Goal: Information Seeking & Learning: Understand process/instructions

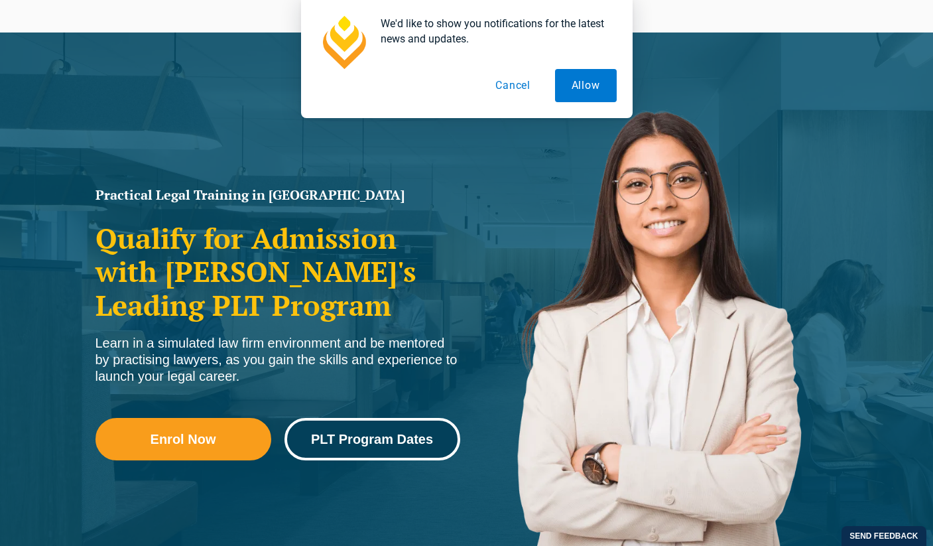
click at [391, 433] on span "PLT Program Dates" at bounding box center [372, 439] width 122 height 13
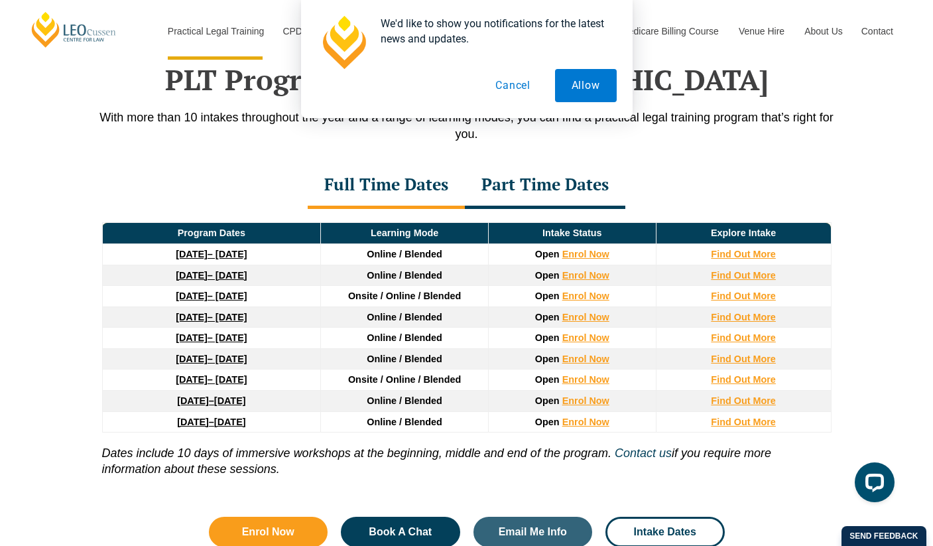
click at [515, 88] on button "Cancel" at bounding box center [513, 85] width 68 height 33
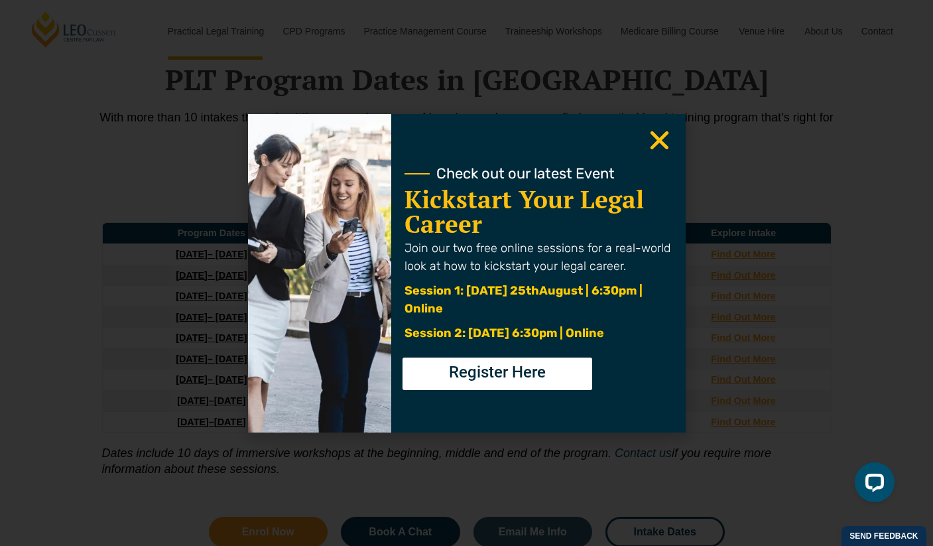
click at [656, 139] on icon "Close" at bounding box center [660, 140] width 26 height 26
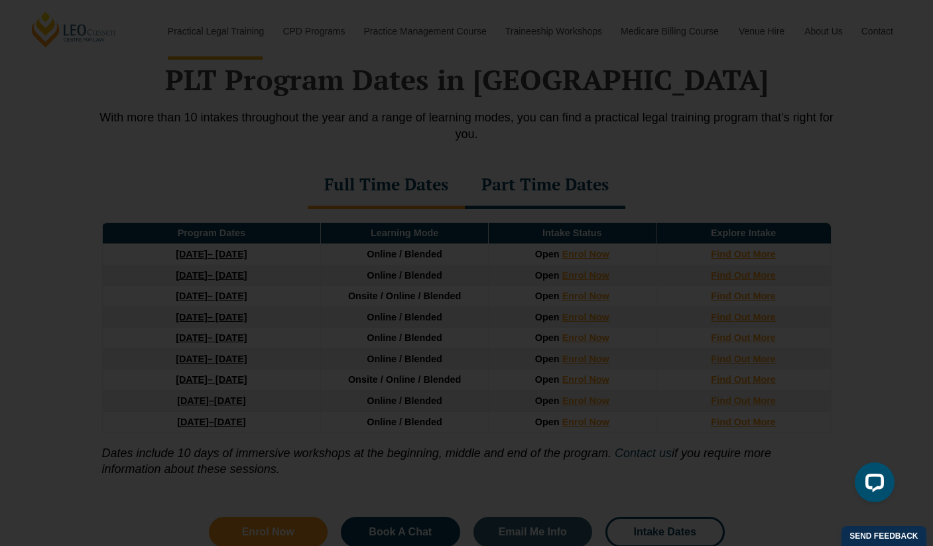
click at [659, 145] on icon "Close" at bounding box center [660, 140] width 26 height 26
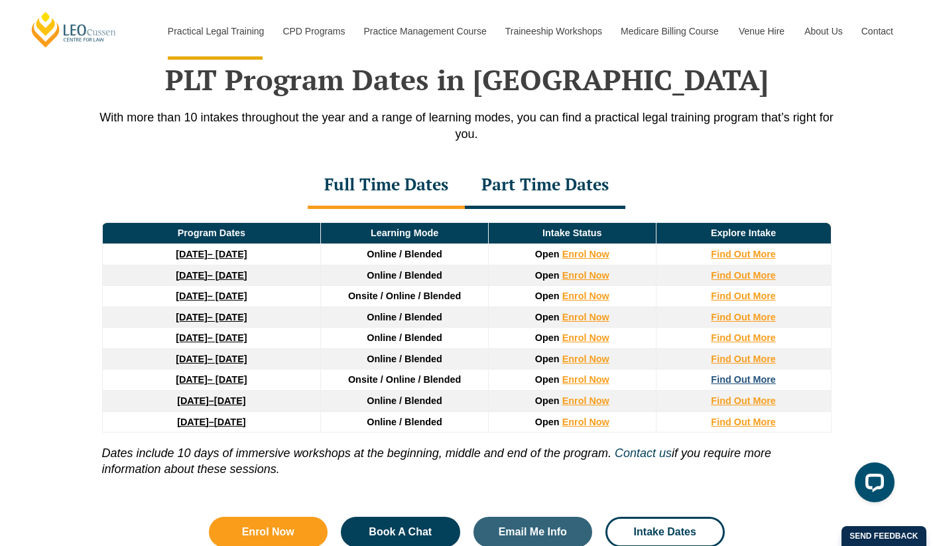
click at [757, 383] on strong "Find Out More" at bounding box center [743, 379] width 65 height 11
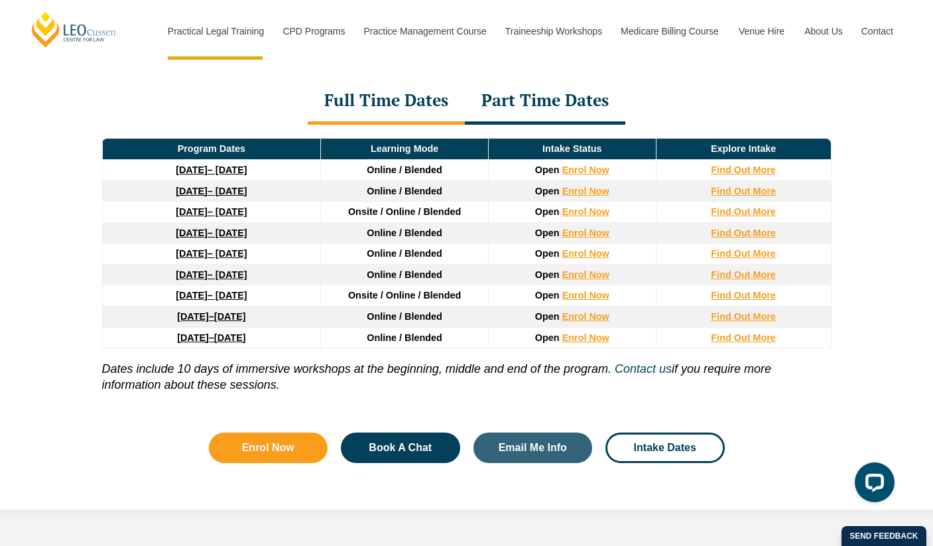
scroll to position [1816, 0]
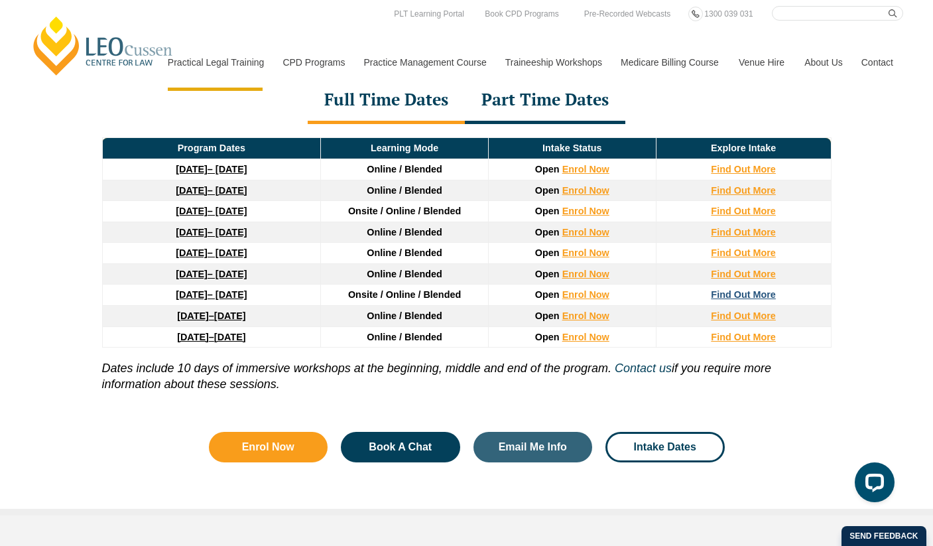
click at [736, 298] on strong "Find Out More" at bounding box center [743, 294] width 65 height 11
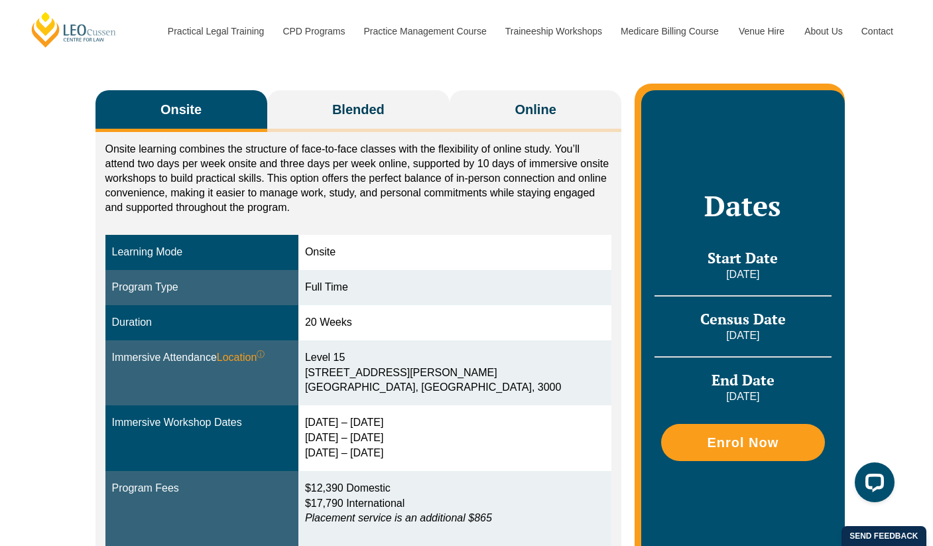
scroll to position [188, 0]
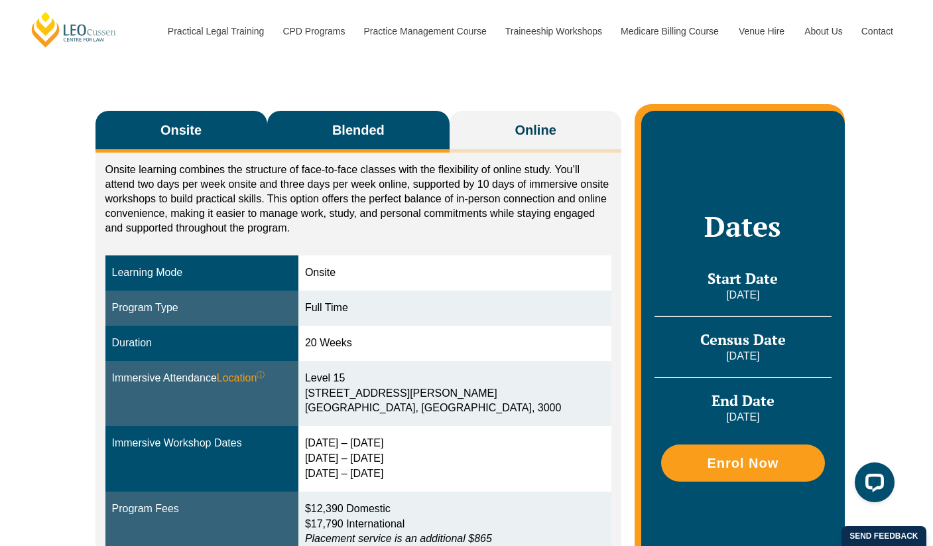
click at [383, 123] on span "Blended" at bounding box center [358, 130] width 52 height 19
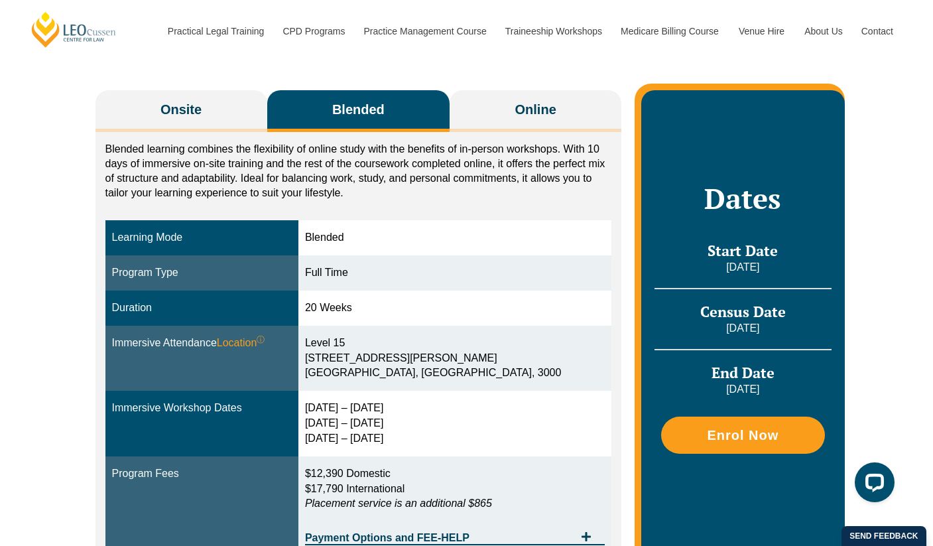
scroll to position [187, 0]
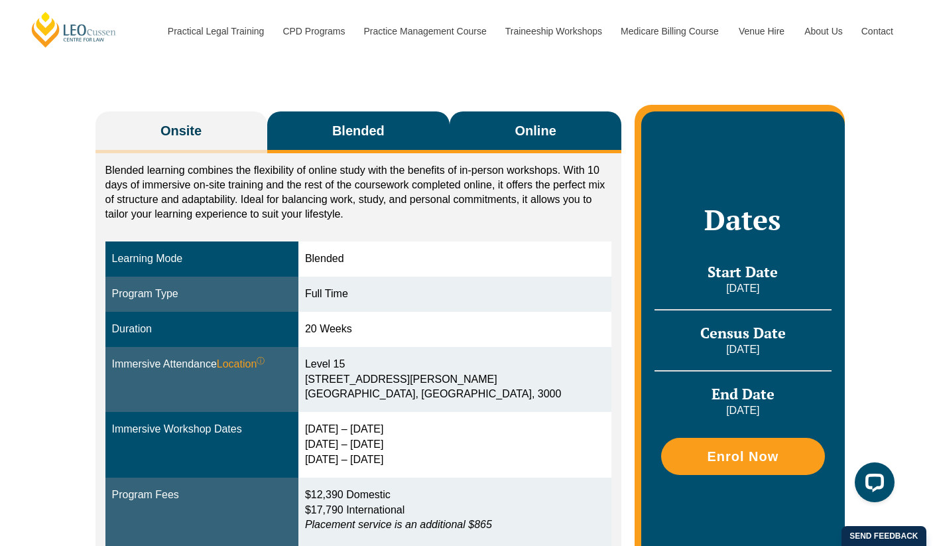
click at [532, 127] on span "Online" at bounding box center [535, 130] width 41 height 19
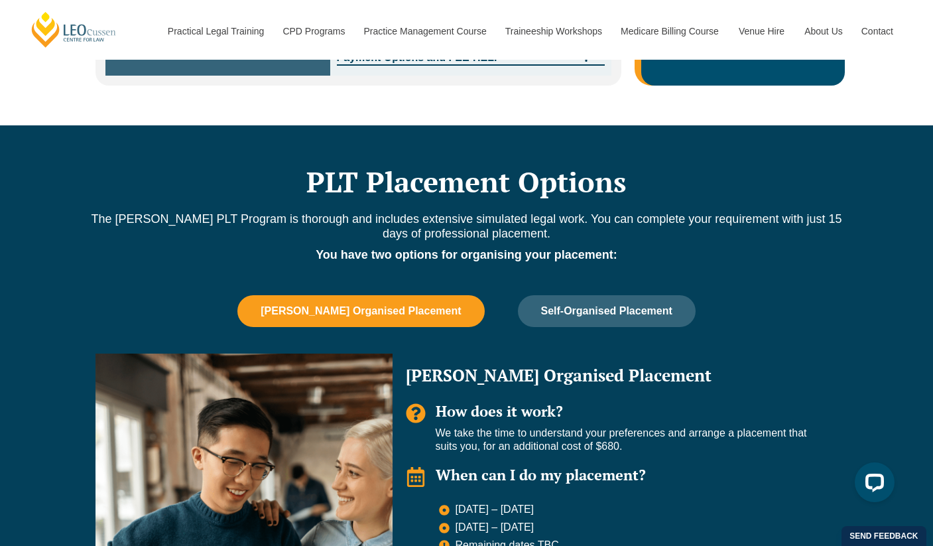
scroll to position [700, 0]
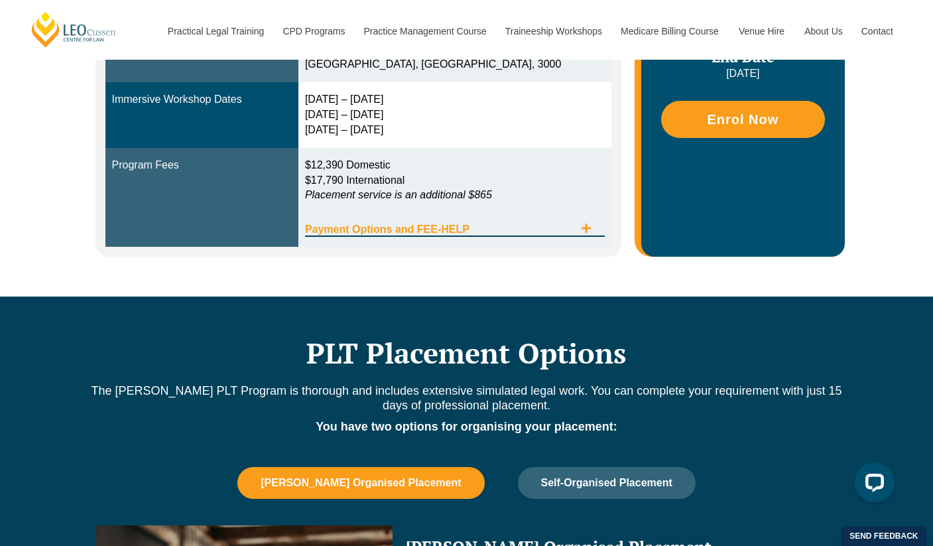
click at [415, 224] on span "Payment Options and FEE-HELP" at bounding box center [439, 229] width 269 height 11
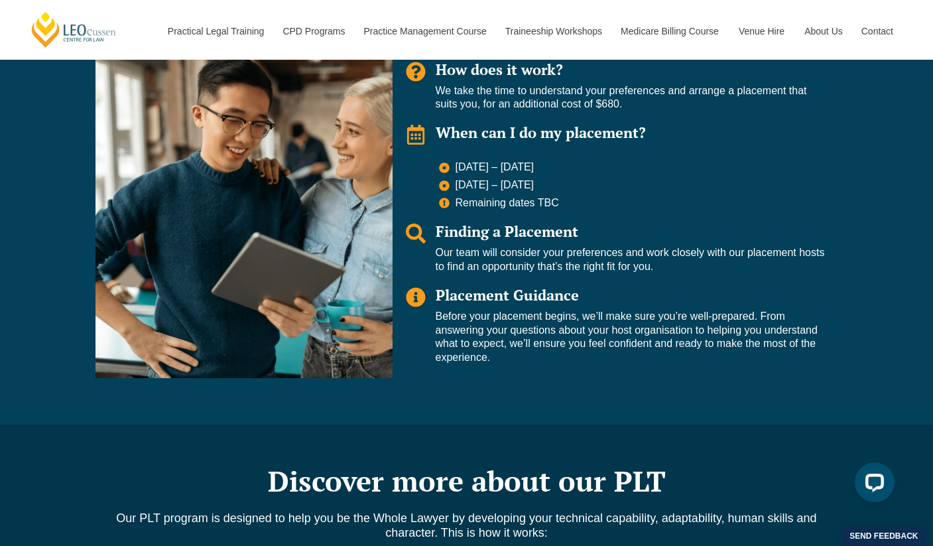
scroll to position [1122, 0]
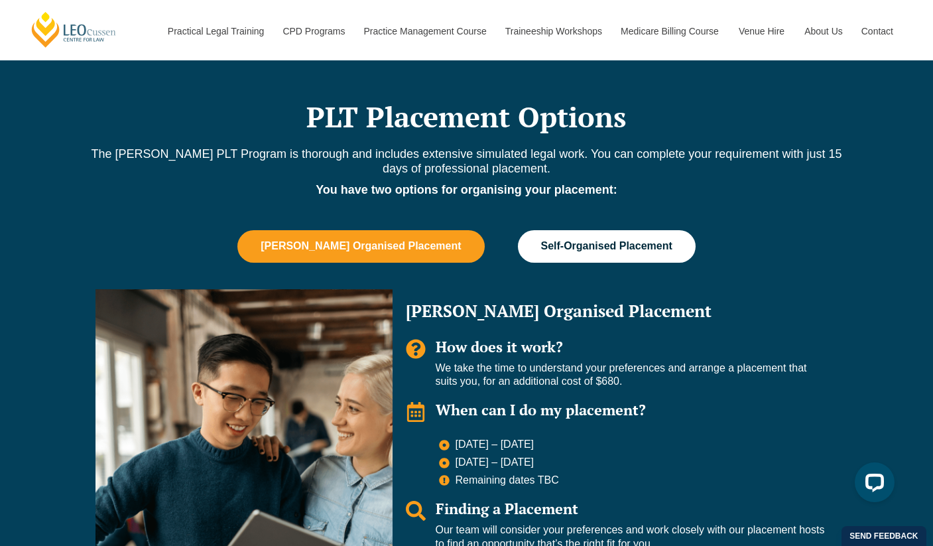
click at [570, 262] on button "Self-Organised Placement" at bounding box center [607, 246] width 178 height 32
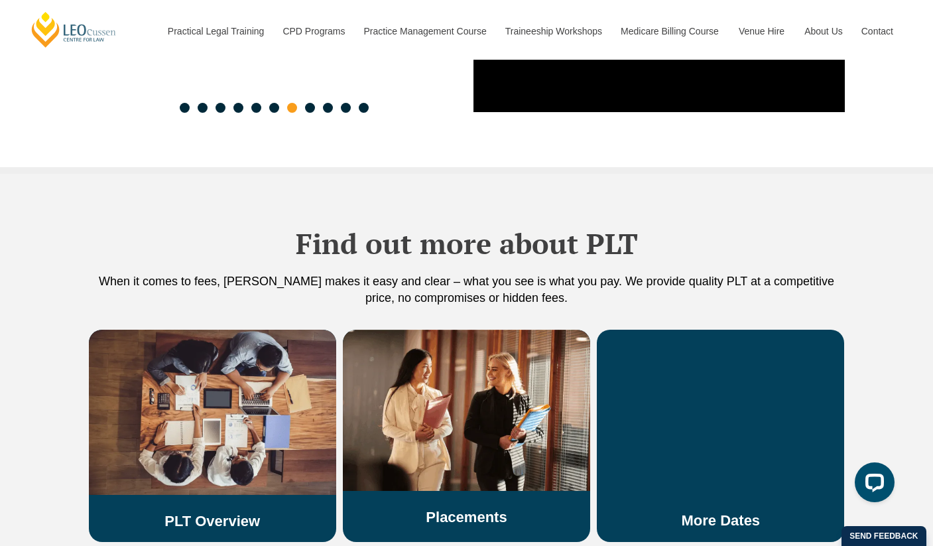
scroll to position [2546, 0]
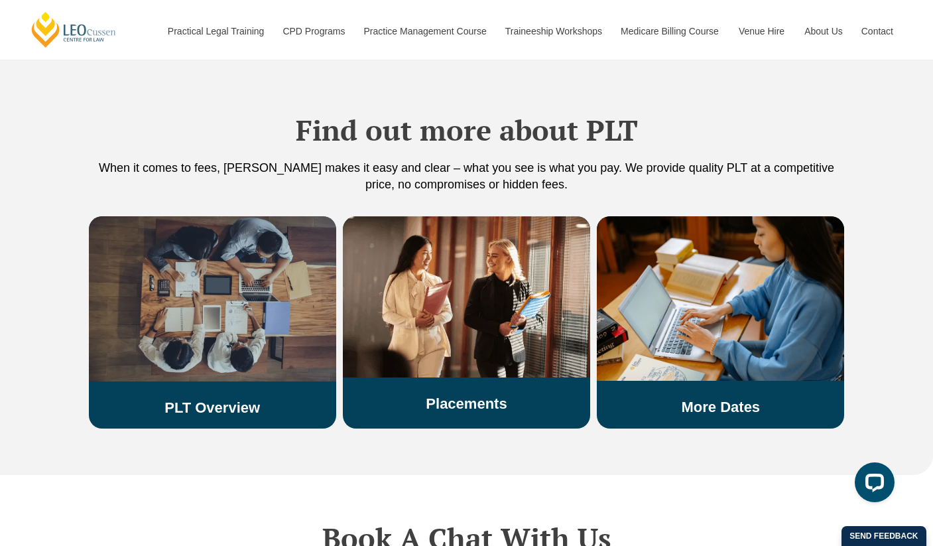
click at [257, 279] on img at bounding box center [212, 298] width 247 height 165
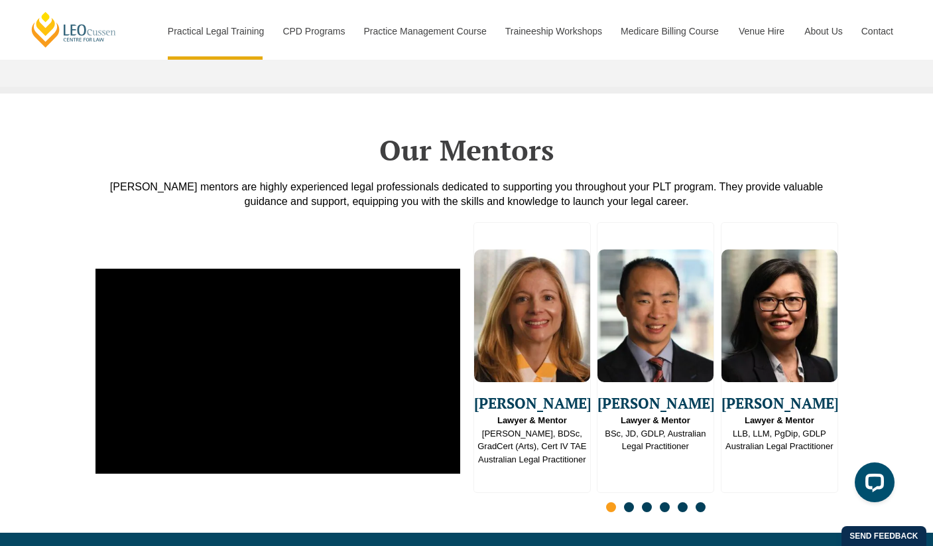
scroll to position [3230, 0]
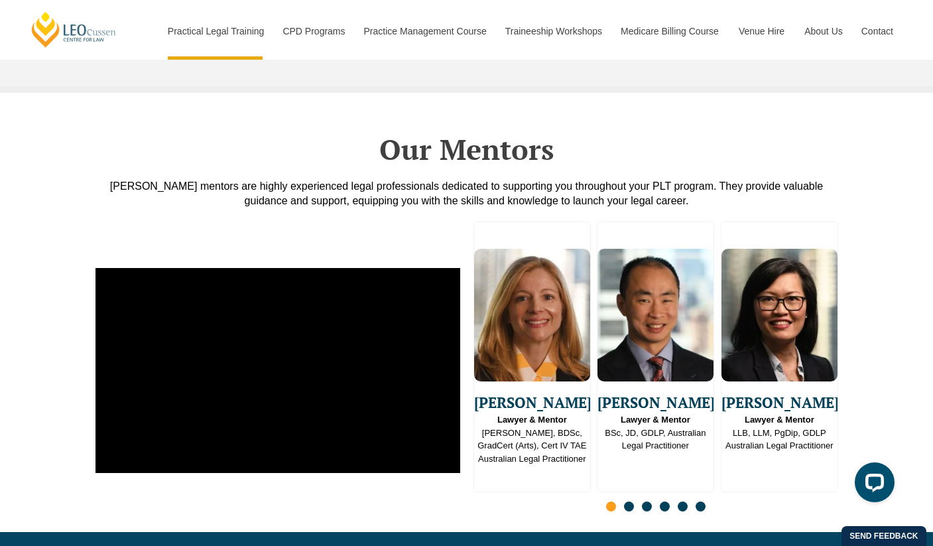
click at [625, 502] on span "Go to slide 2" at bounding box center [629, 507] width 10 height 10
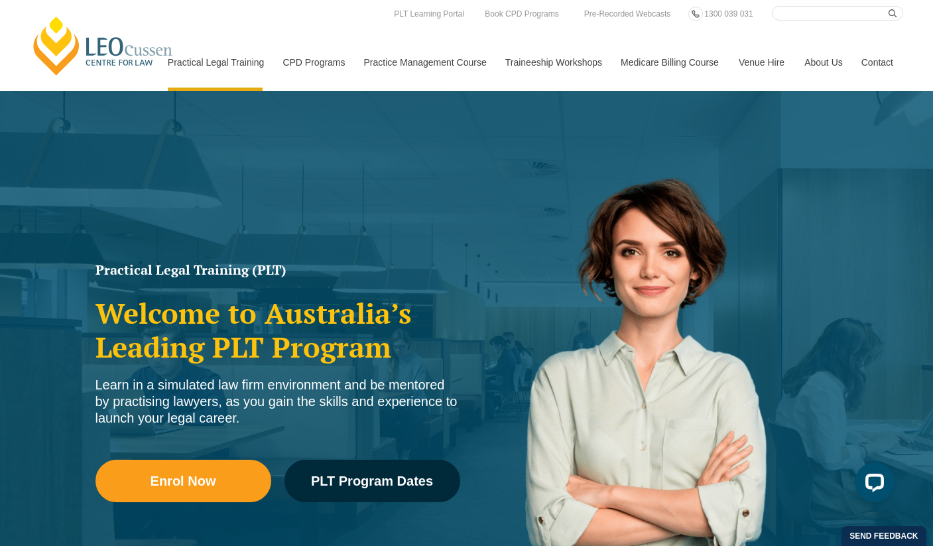
scroll to position [0, 0]
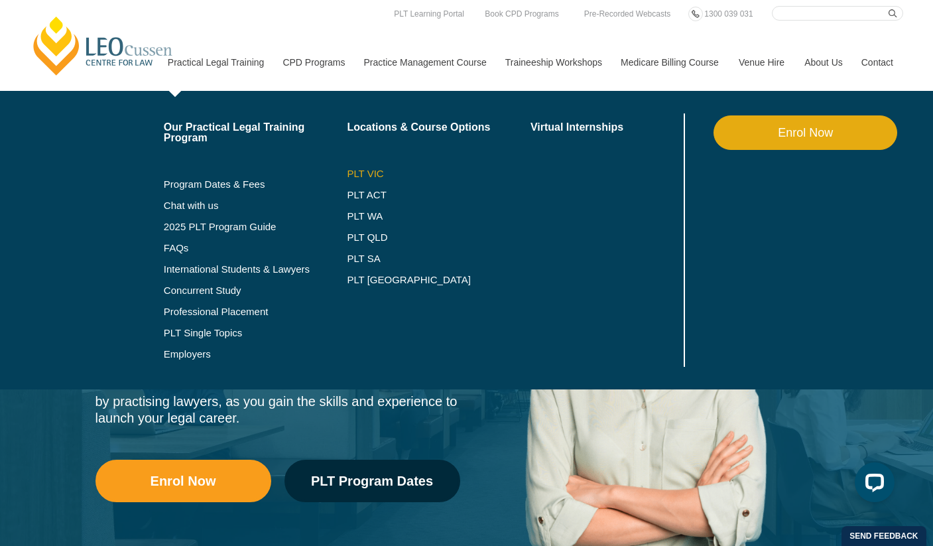
click at [349, 169] on link "PLT VIC" at bounding box center [439, 174] width 184 height 11
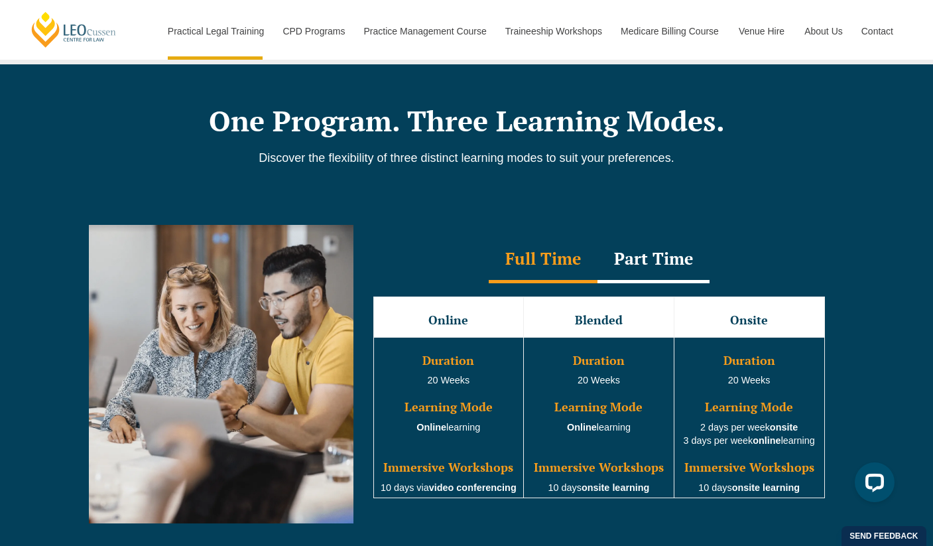
scroll to position [1082, 0]
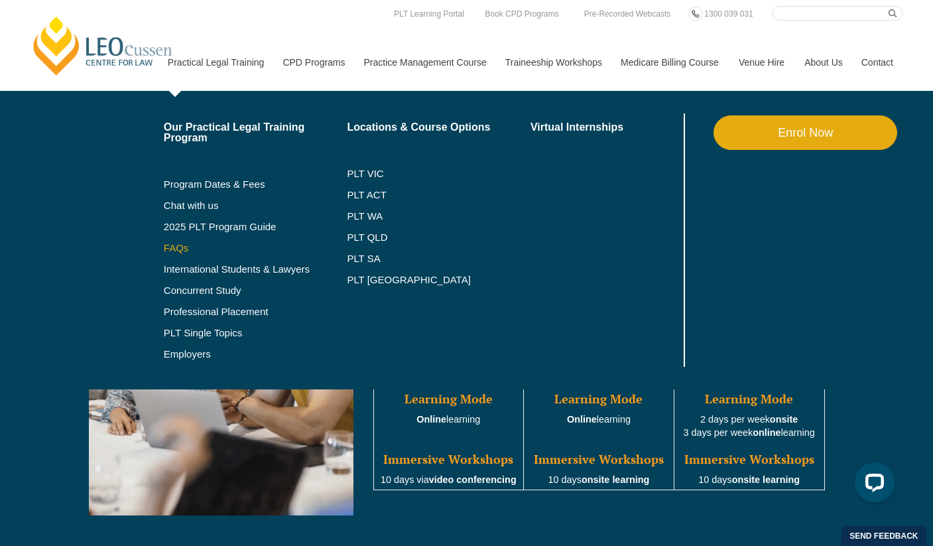
click at [164, 251] on link "FAQs" at bounding box center [256, 248] width 184 height 11
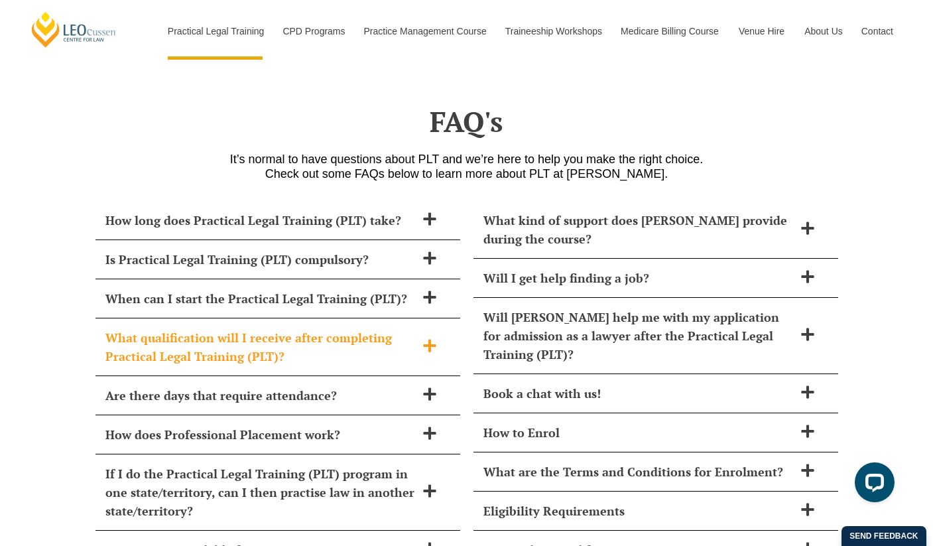
scroll to position [5678, 0]
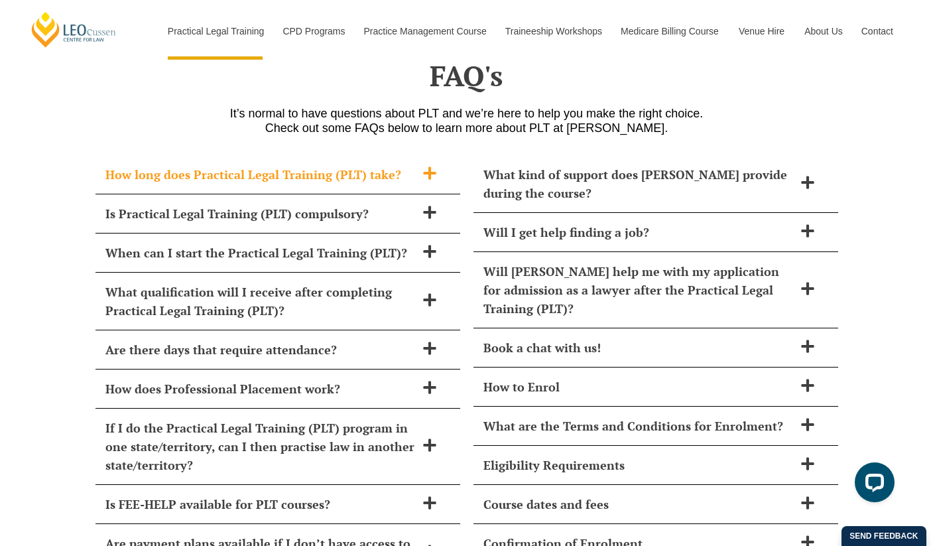
click at [401, 165] on span "How long does Practical Legal Training (PLT) take?" at bounding box center [260, 174] width 310 height 19
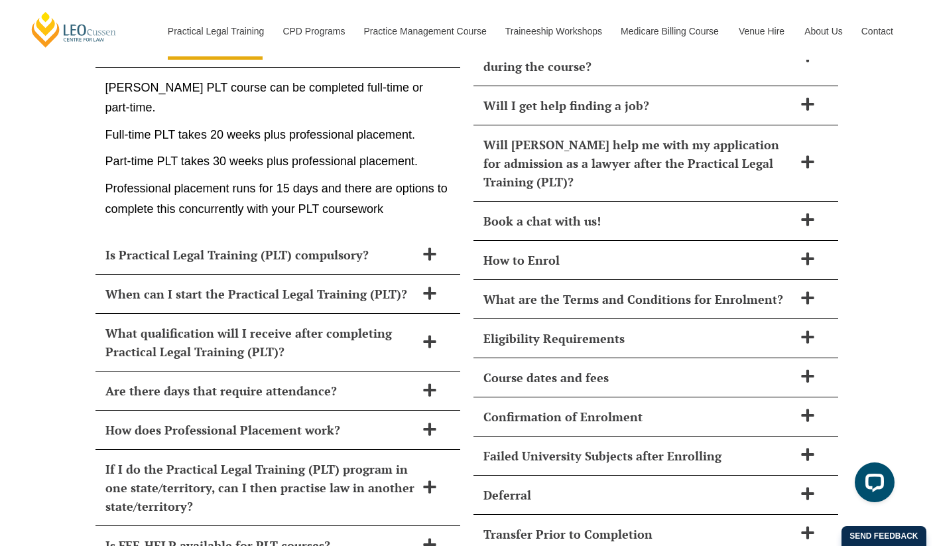
scroll to position [5822, 0]
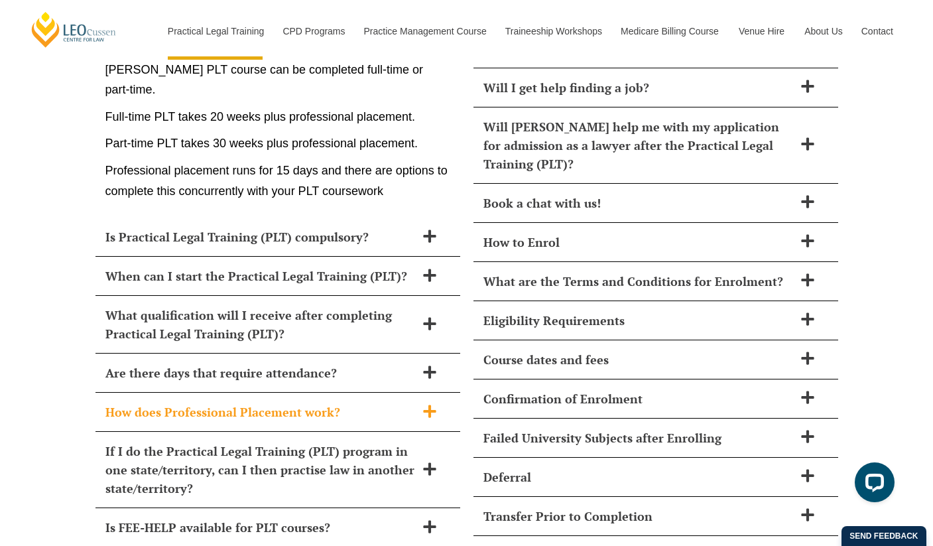
click at [166, 393] on div "How does Professional Placement work?" at bounding box center [278, 412] width 365 height 39
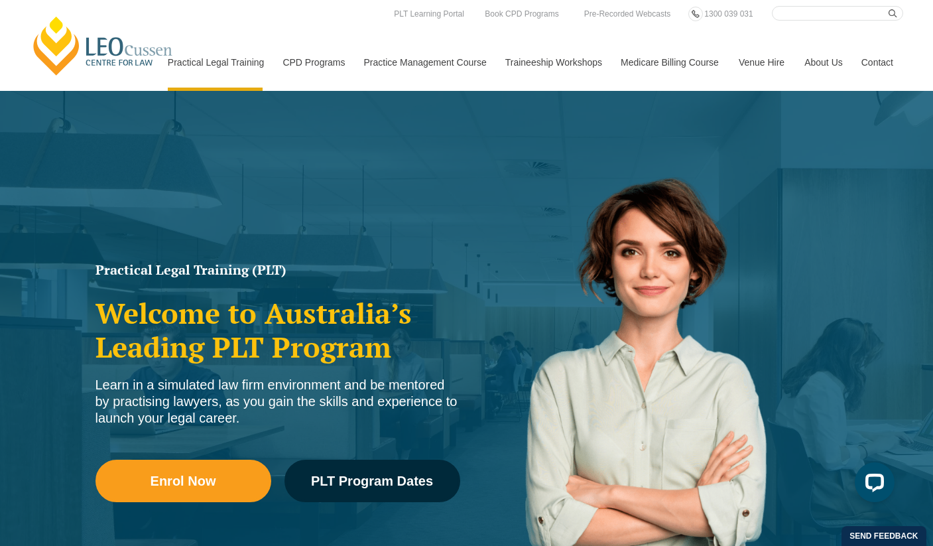
scroll to position [0, 0]
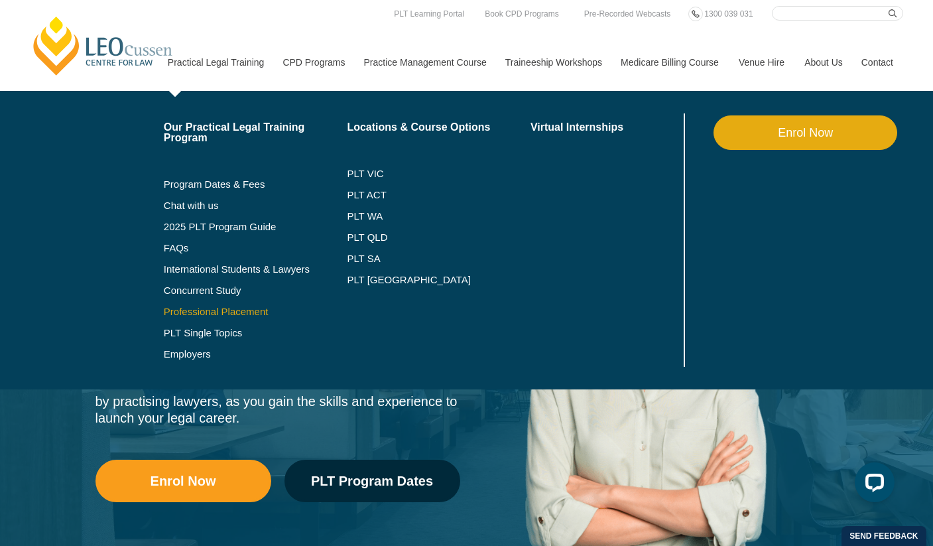
click at [220, 314] on link "Professional Placement" at bounding box center [256, 312] width 184 height 11
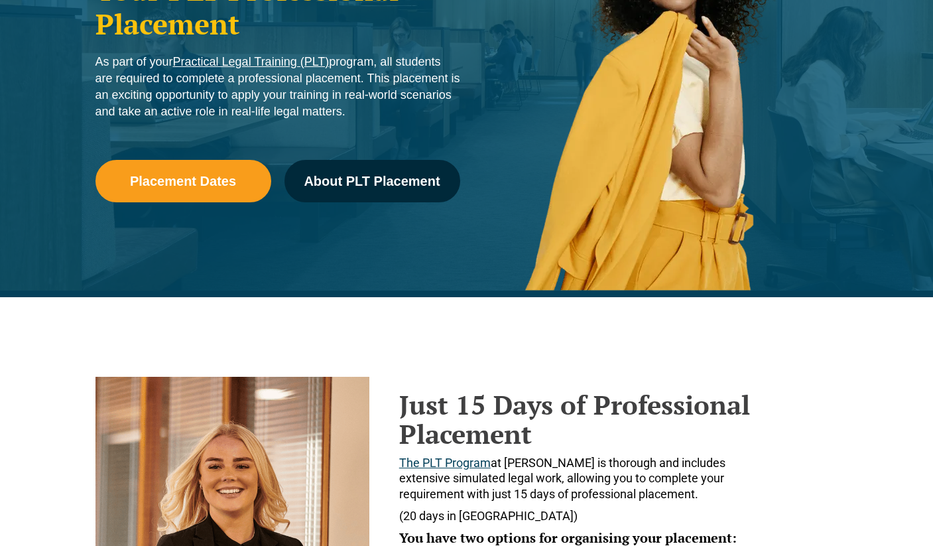
scroll to position [245, 0]
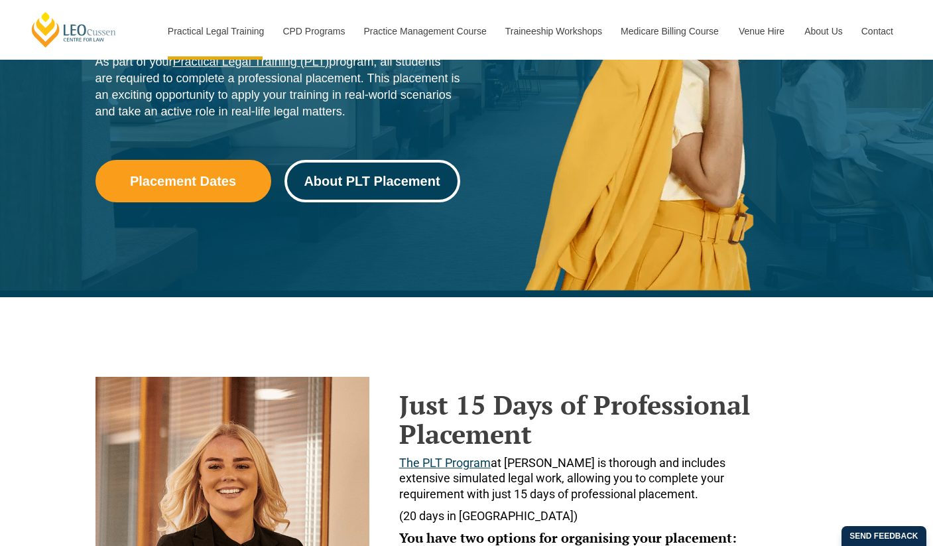
click at [344, 184] on span "About PLT Placement" at bounding box center [372, 180] width 136 height 13
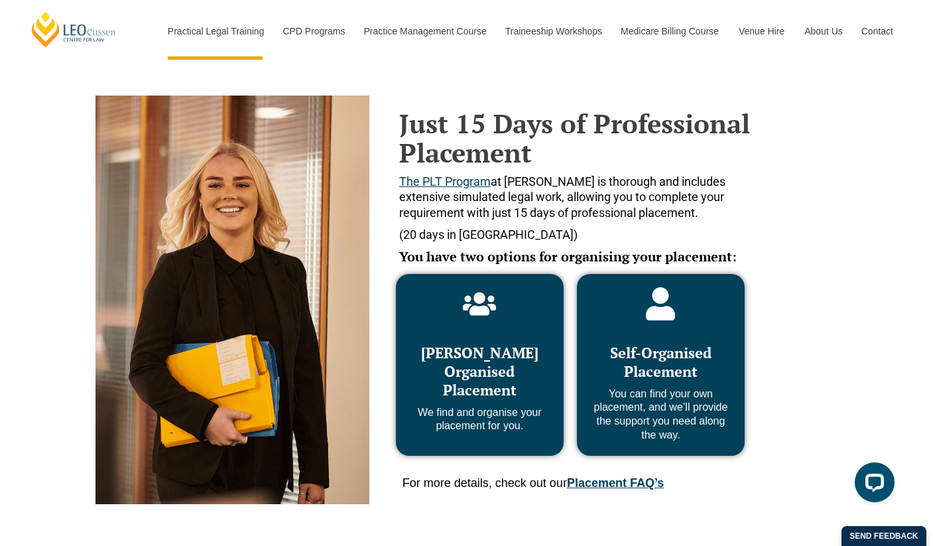
scroll to position [543, 0]
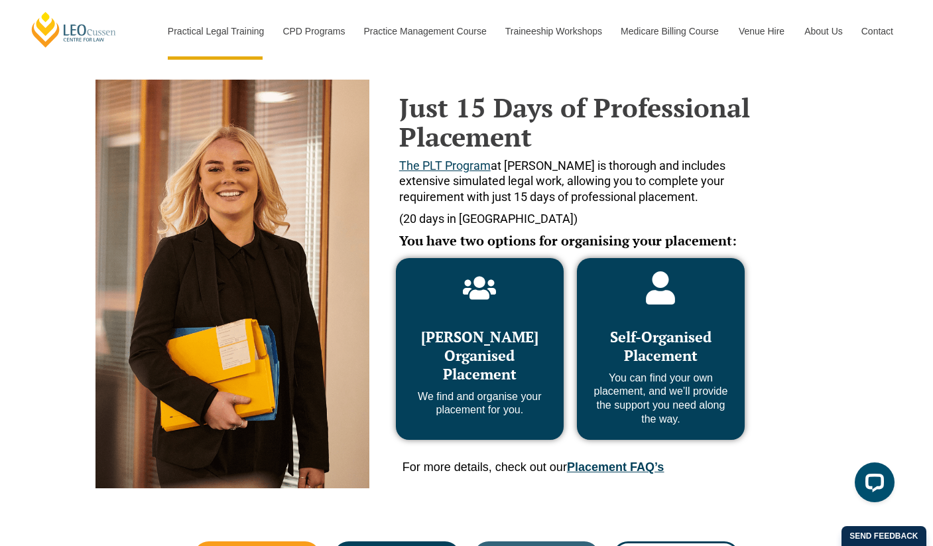
click at [646, 466] on link "Placement FAQ’s" at bounding box center [615, 466] width 97 height 13
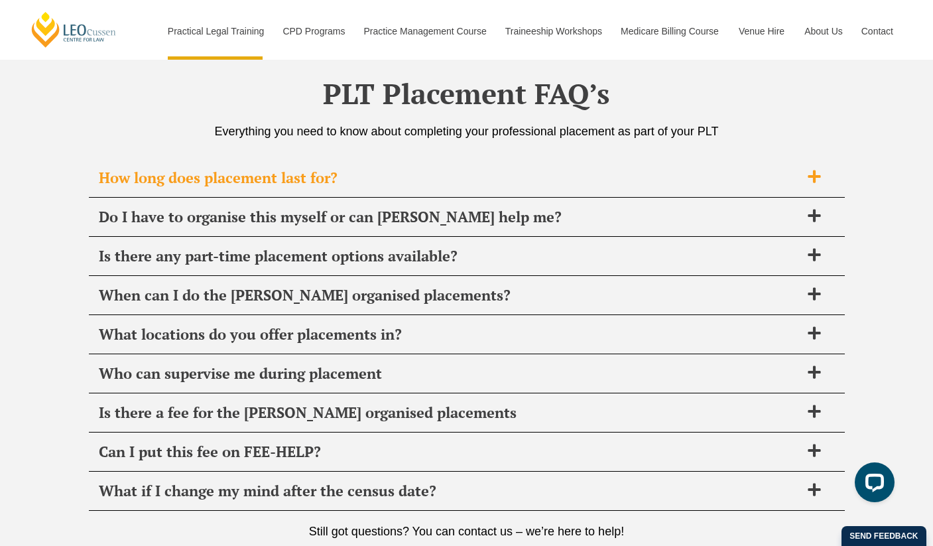
click at [264, 169] on span "How long does placement last for?" at bounding box center [450, 178] width 702 height 19
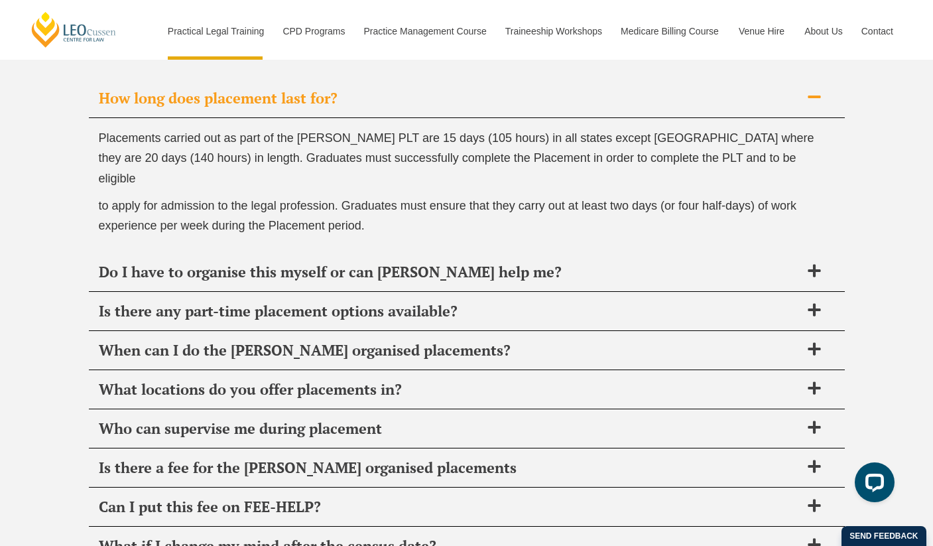
scroll to position [4735, 0]
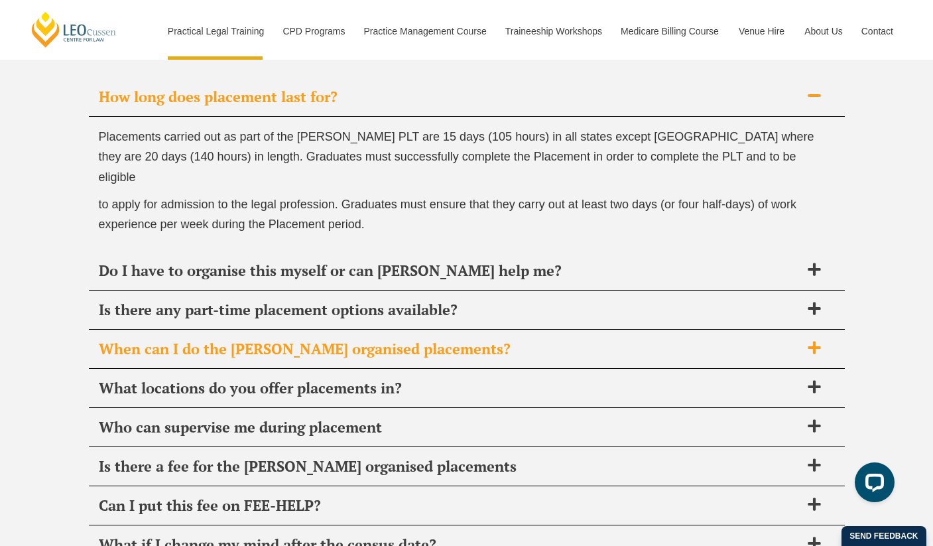
click at [458, 340] on span "When can I do the Leo Cussen organised placements?" at bounding box center [450, 349] width 702 height 19
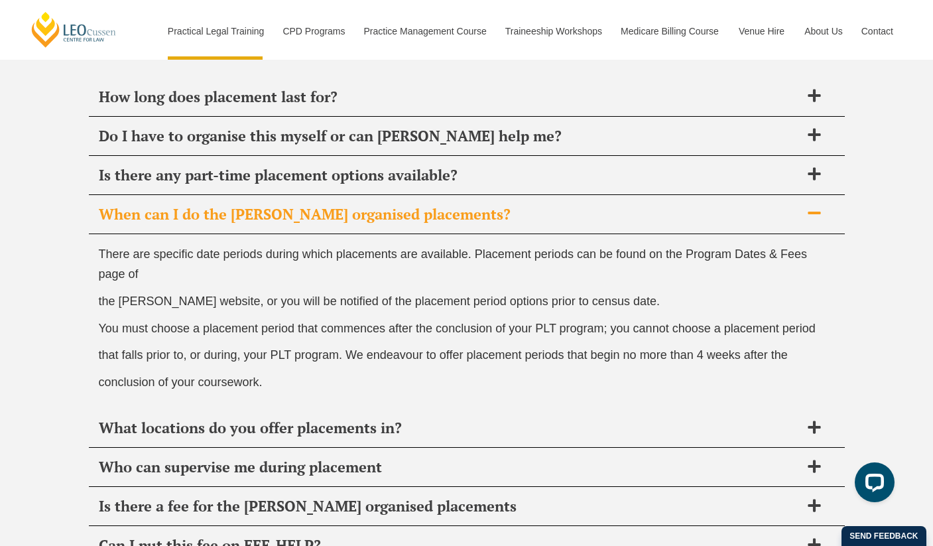
click at [435, 205] on span "When can I do the Leo Cussen organised placements?" at bounding box center [450, 214] width 702 height 19
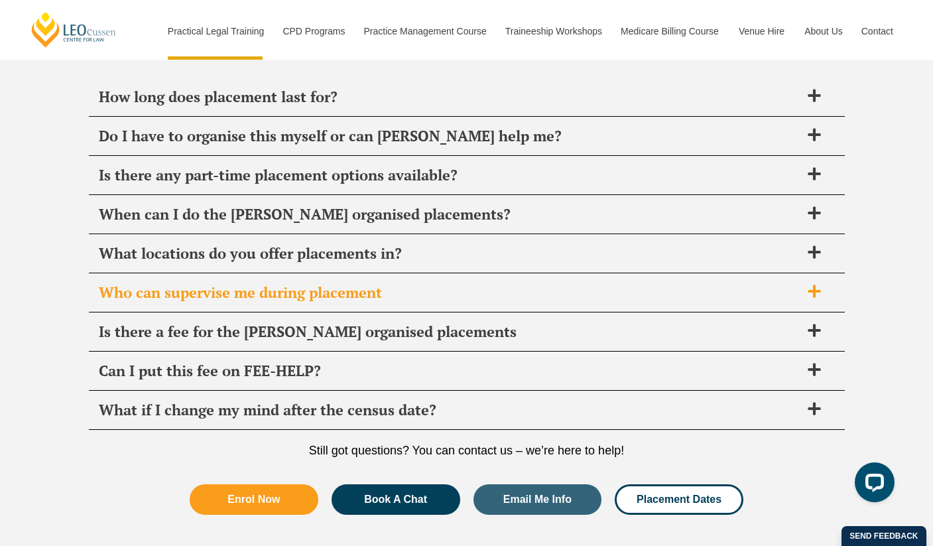
click at [383, 283] on span "Who can supervise me during placement" at bounding box center [450, 292] width 702 height 19
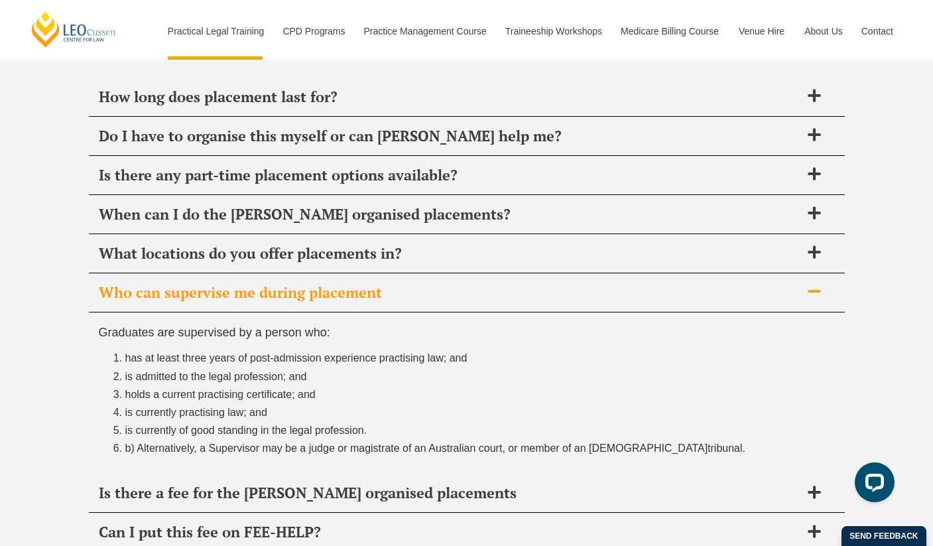
click at [405, 283] on span "Who can supervise me during placement" at bounding box center [450, 292] width 702 height 19
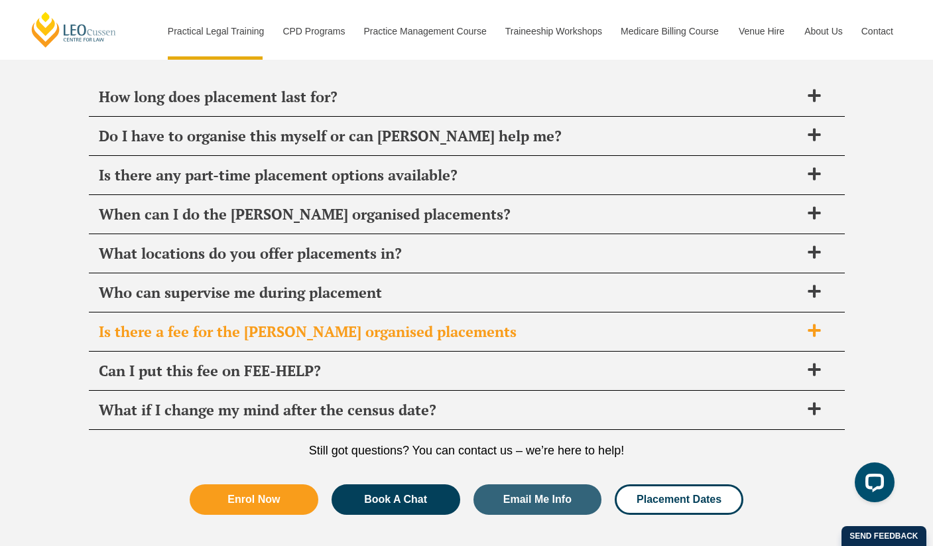
click at [429, 322] on span "Is there a fee for the Leo Cussen organised placements" at bounding box center [450, 331] width 702 height 19
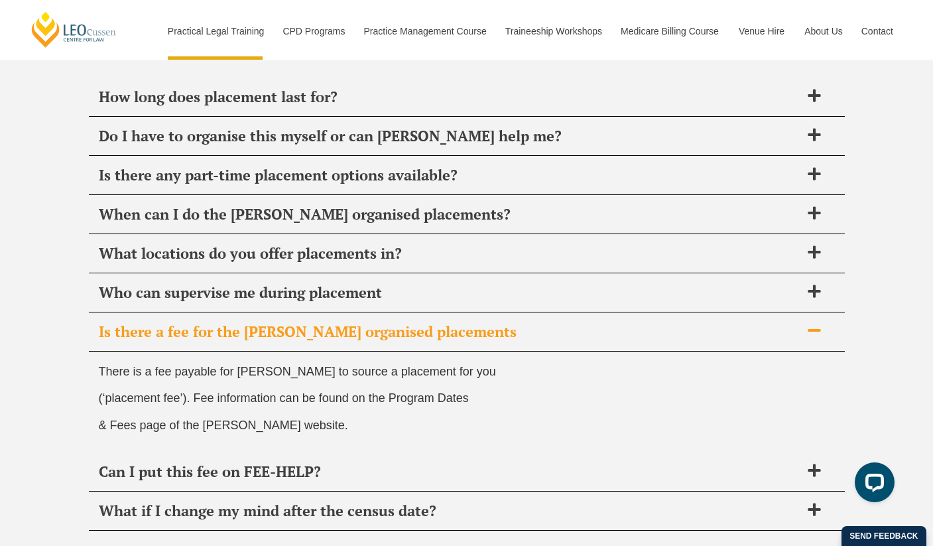
click at [429, 322] on span "Is there a fee for the Leo Cussen organised placements" at bounding box center [450, 331] width 702 height 19
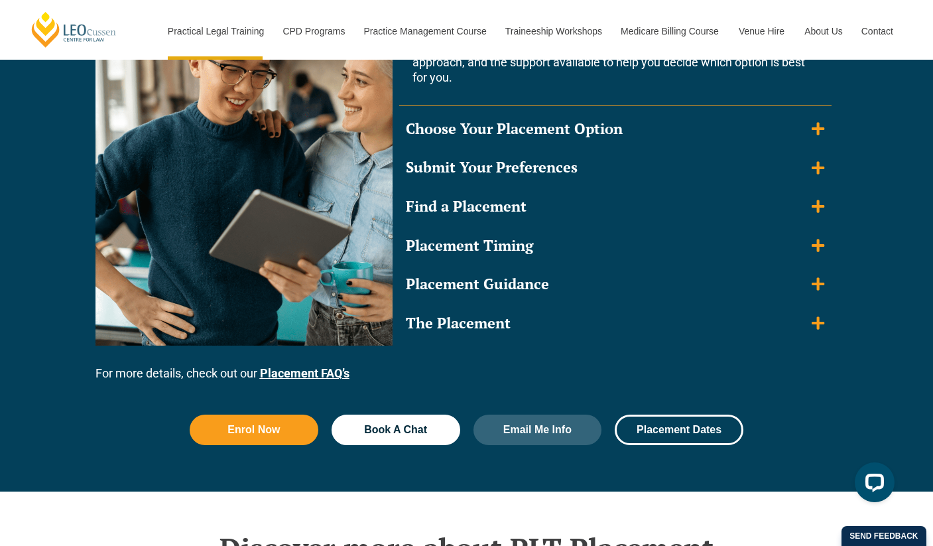
scroll to position [1239, 0]
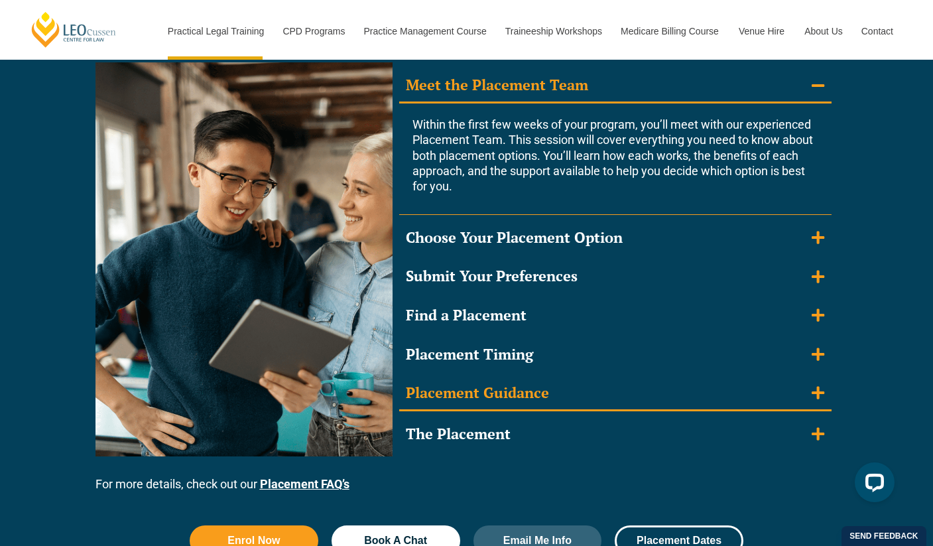
click at [461, 383] on div "Placement Guidance" at bounding box center [477, 392] width 143 height 19
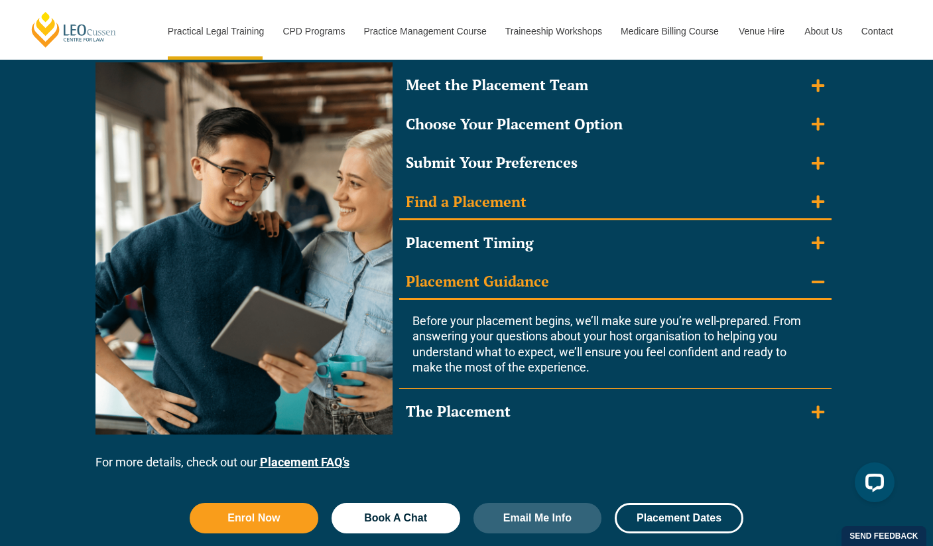
click at [474, 196] on div "Find a Placement" at bounding box center [466, 201] width 121 height 19
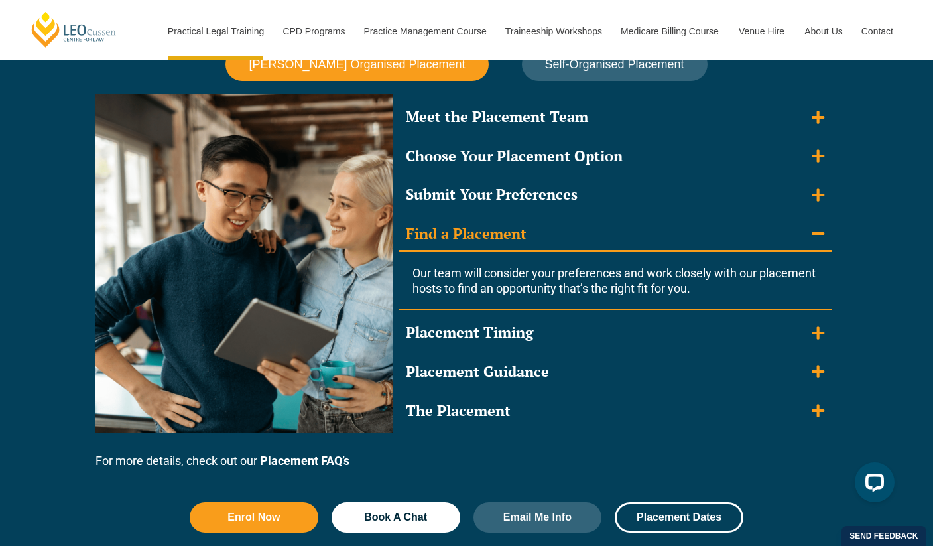
scroll to position [1205, 0]
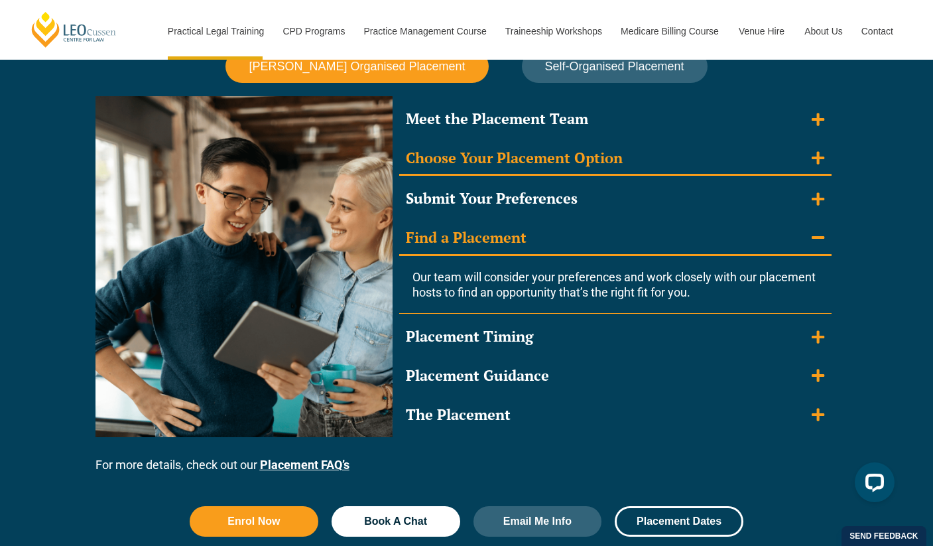
click at [487, 149] on div "Choose Your Placement Option" at bounding box center [514, 158] width 217 height 19
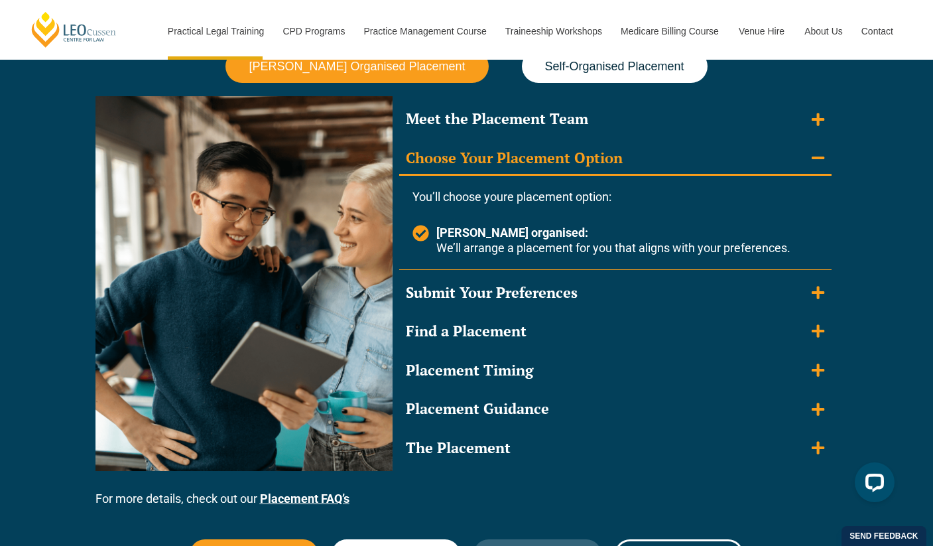
click at [586, 66] on span "Self-Organised Placement" at bounding box center [614, 67] width 139 height 14
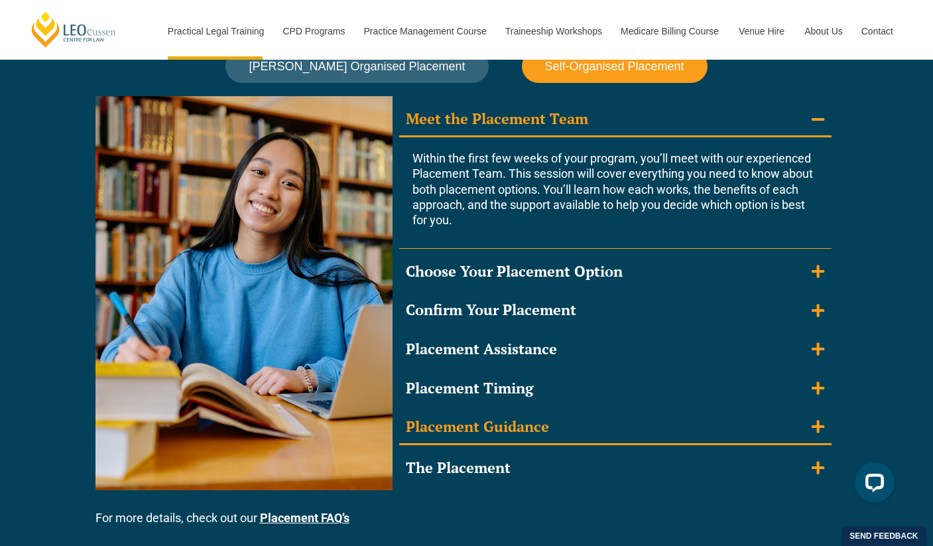
click at [483, 423] on div "Placement Guidance" at bounding box center [477, 426] width 143 height 19
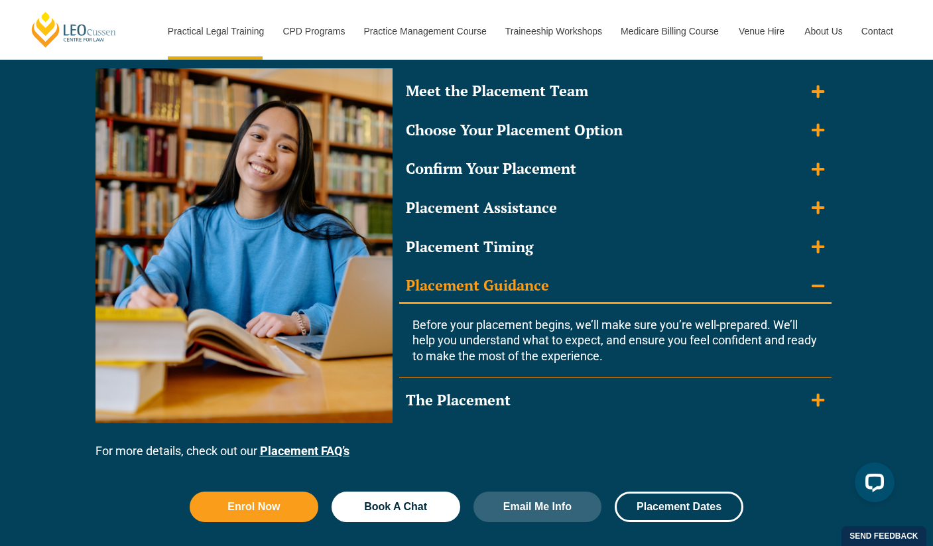
scroll to position [1247, 0]
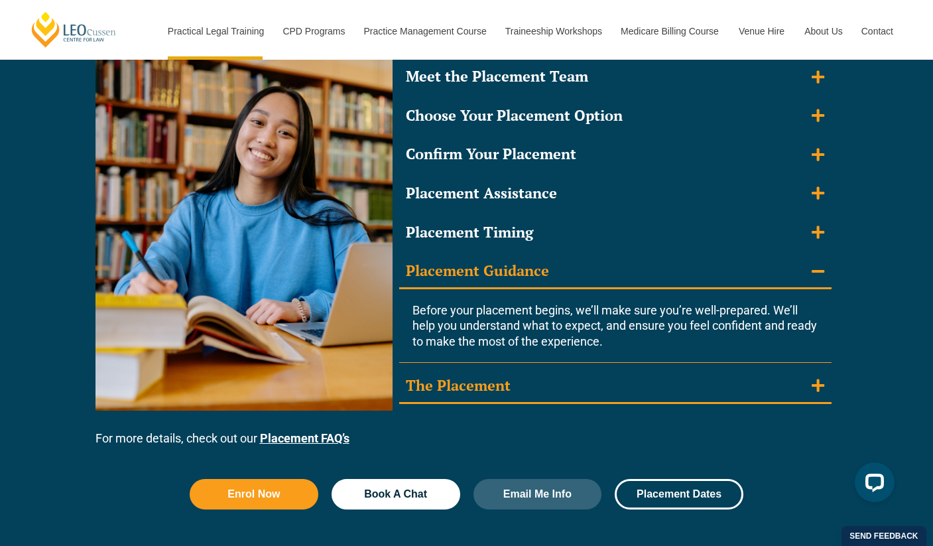
click at [475, 387] on div "The Placement" at bounding box center [458, 385] width 105 height 19
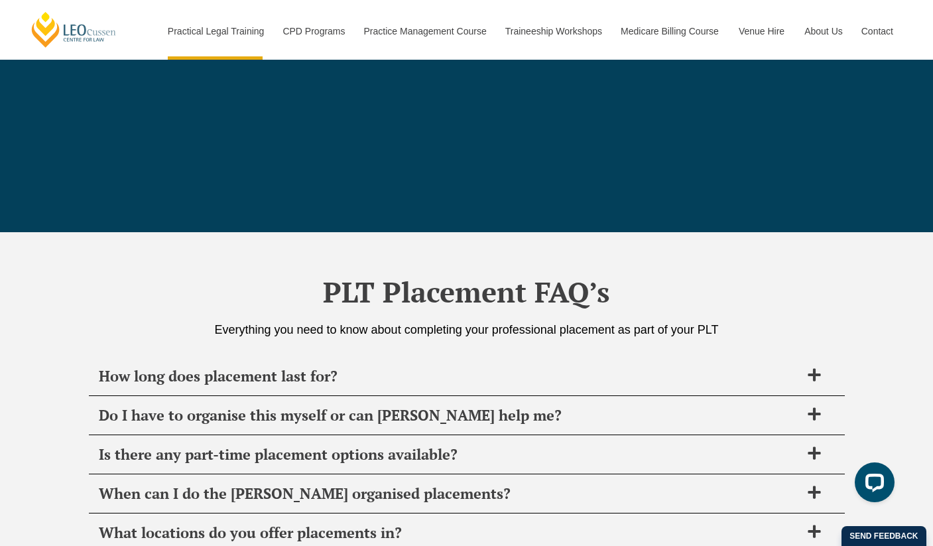
scroll to position [4606, 0]
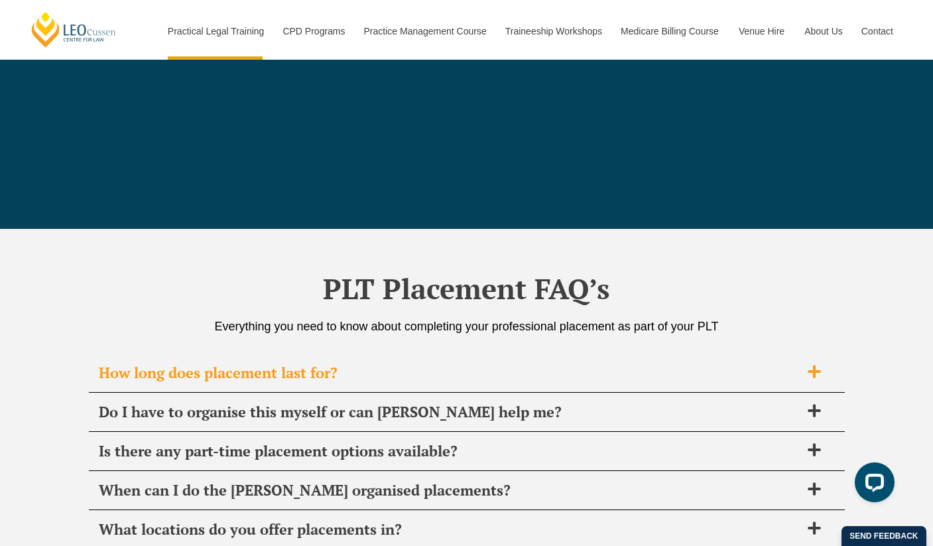
click at [403, 364] on span "How long does placement last for?" at bounding box center [450, 373] width 702 height 19
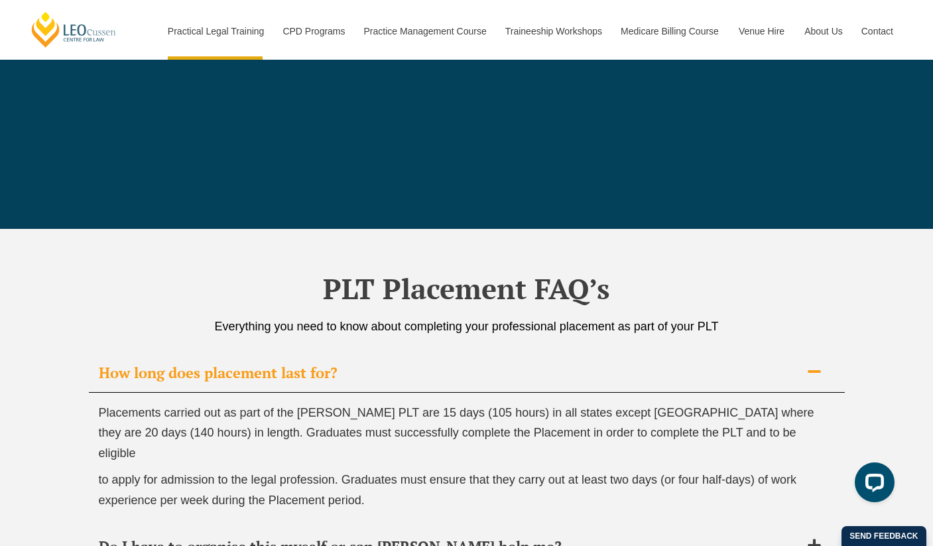
scroll to position [4678, 0]
